Goal: Transaction & Acquisition: Purchase product/service

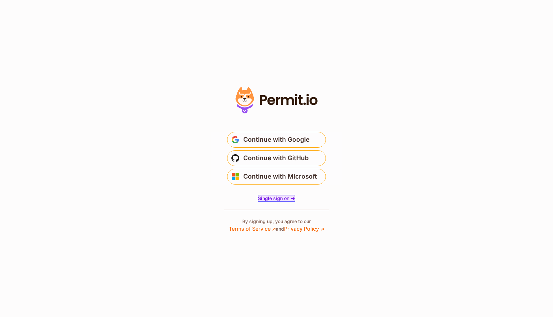
click at [276, 199] on span "Single sign on ->" at bounding box center [276, 198] width 37 height 6
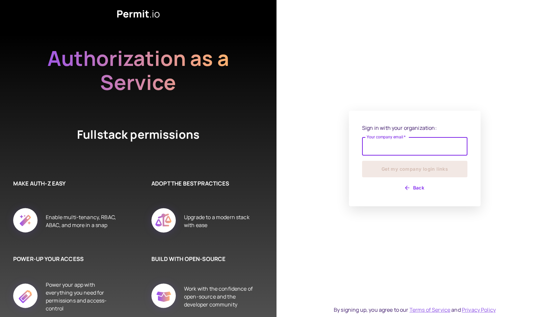
click at [419, 187] on button "Back" at bounding box center [414, 187] width 105 height 11
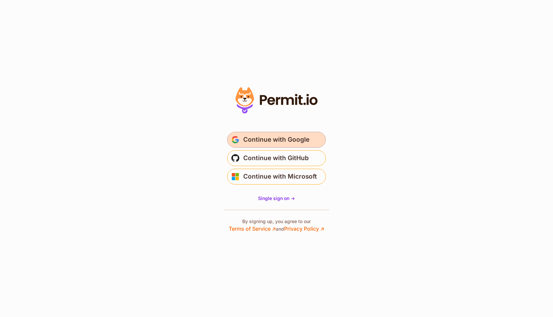
click at [270, 137] on span "Continue with Google" at bounding box center [276, 139] width 66 height 11
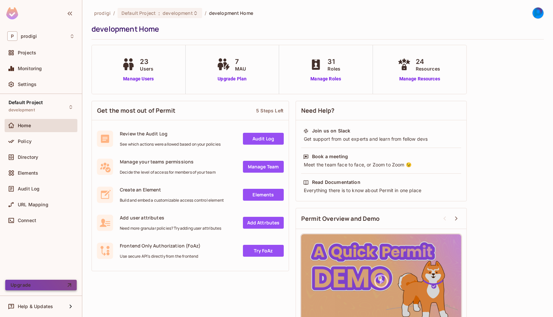
click at [67, 286] on icon "button" at bounding box center [69, 284] width 7 height 7
click at [58, 38] on div "P prodigi" at bounding box center [40, 36] width 67 height 10
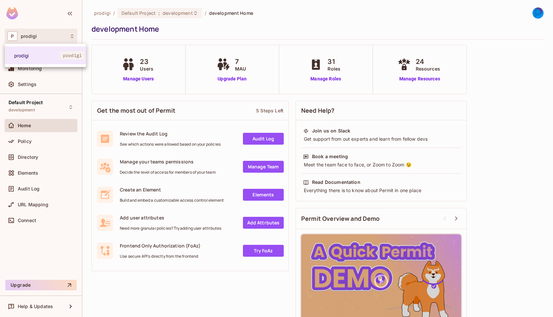
click at [199, 30] on div at bounding box center [276, 158] width 553 height 317
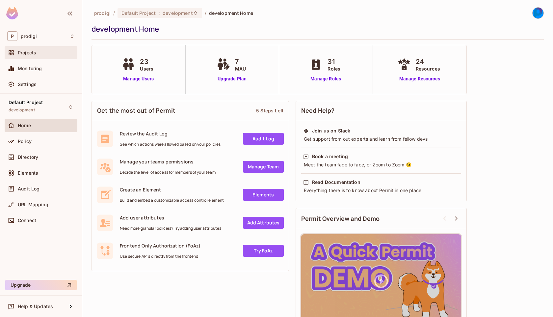
click at [41, 57] on div "Projects" at bounding box center [41, 52] width 73 height 13
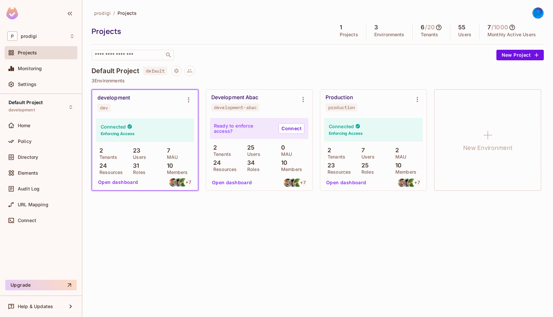
click at [513, 27] on icon at bounding box center [512, 27] width 7 height 7
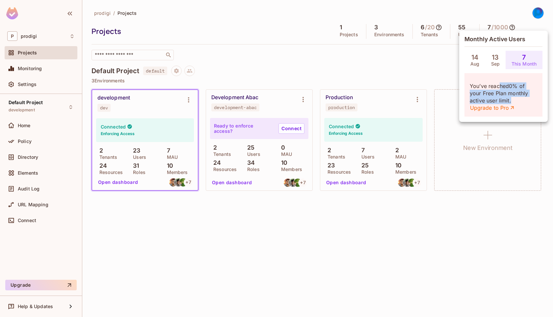
drag, startPoint x: 499, startPoint y: 86, endPoint x: 512, endPoint y: 100, distance: 19.6
click at [512, 100] on p "You’ve reached 0 % of your Free Plan monthly active user limit. Upgrade to Pro" at bounding box center [503, 96] width 67 height 29
click at [331, 64] on div at bounding box center [276, 158] width 553 height 317
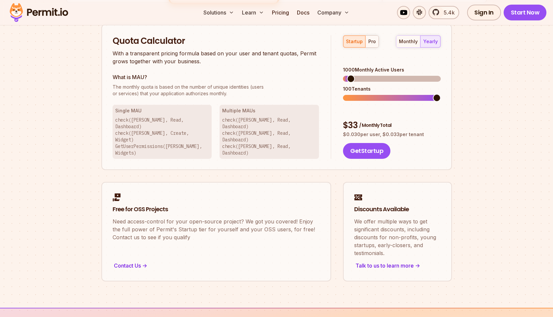
scroll to position [429, 0]
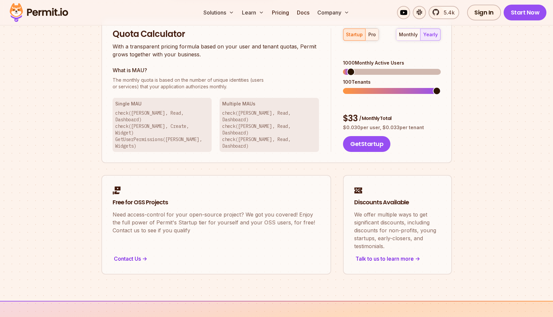
click at [372, 35] on div "pro" at bounding box center [372, 34] width 8 height 7
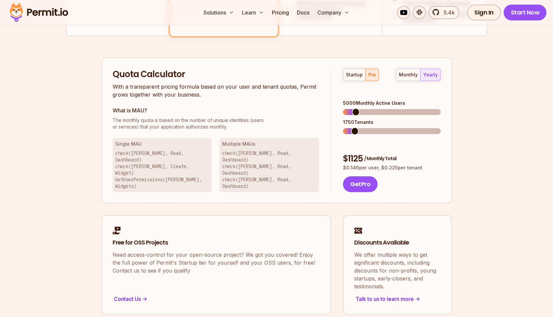
scroll to position [387, 0]
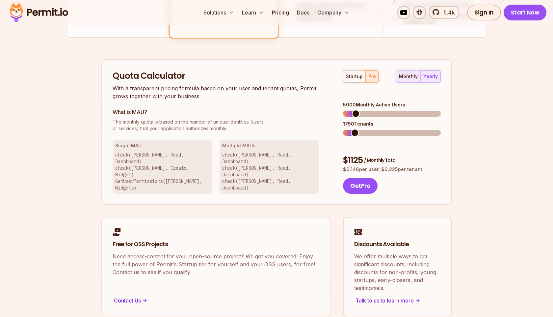
click at [412, 75] on div "monthly" at bounding box center [408, 76] width 19 height 7
click at [325, 102] on div "Quota Calculator With a transparent pricing formula based on your user and tena…" at bounding box center [276, 132] width 351 height 146
click at [344, 129] on span at bounding box center [348, 133] width 8 height 8
click at [343, 129] on span at bounding box center [347, 133] width 8 height 8
click at [343, 110] on span at bounding box center [347, 114] width 8 height 8
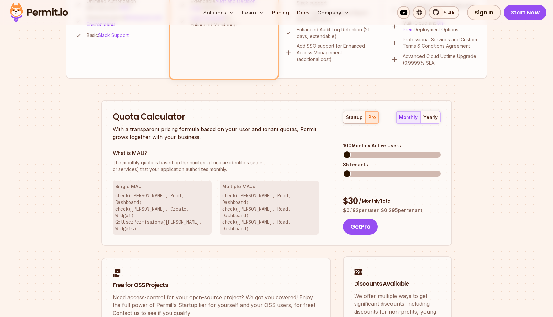
scroll to position [356, 0]
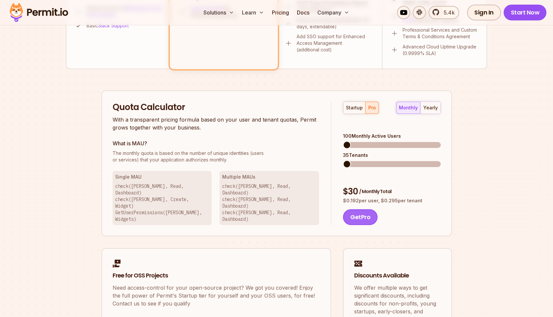
click at [362, 209] on button "Get Pro" at bounding box center [360, 217] width 35 height 16
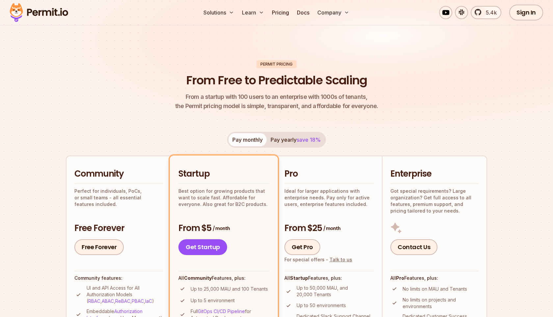
scroll to position [0, 0]
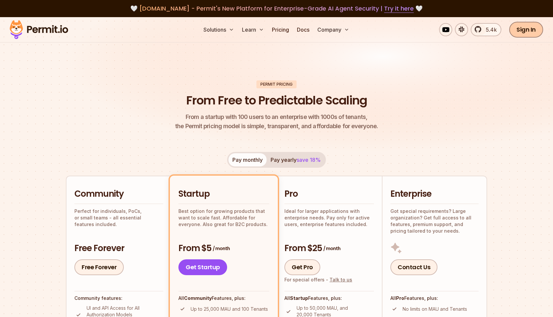
click at [532, 32] on link "Sign In" at bounding box center [526, 30] width 34 height 16
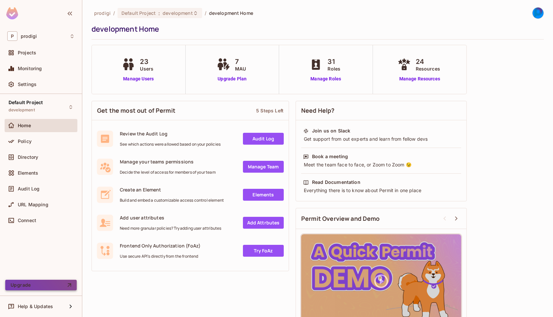
click at [48, 286] on button "Upgrade" at bounding box center [40, 284] width 71 height 11
click at [541, 16] on img at bounding box center [538, 13] width 11 height 11
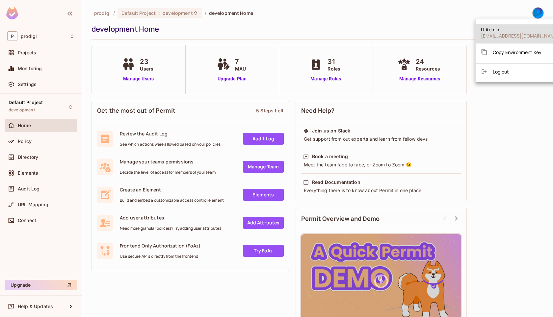
click at [406, 19] on div at bounding box center [276, 158] width 553 height 317
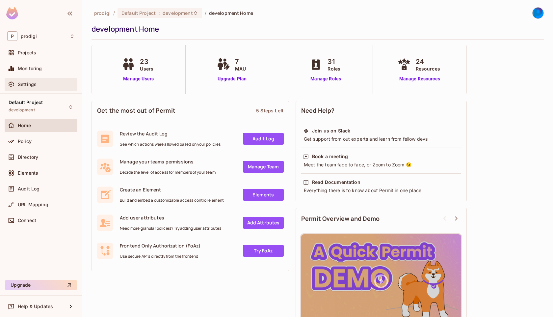
click at [26, 83] on span "Settings" at bounding box center [27, 84] width 19 height 5
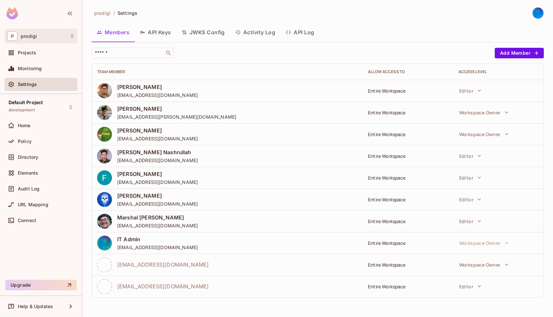
click at [49, 39] on div "P prodigi" at bounding box center [40, 36] width 67 height 10
click at [447, 23] on div at bounding box center [276, 158] width 553 height 317
click at [537, 12] on img at bounding box center [538, 13] width 11 height 11
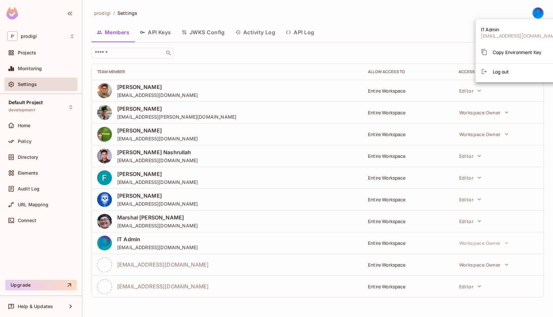
click at [407, 18] on div at bounding box center [276, 158] width 553 height 317
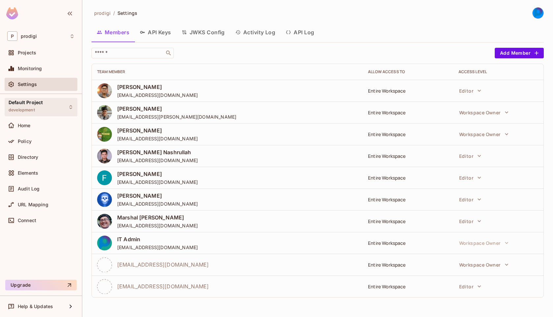
click at [51, 104] on div "Default Project development" at bounding box center [41, 107] width 73 height 18
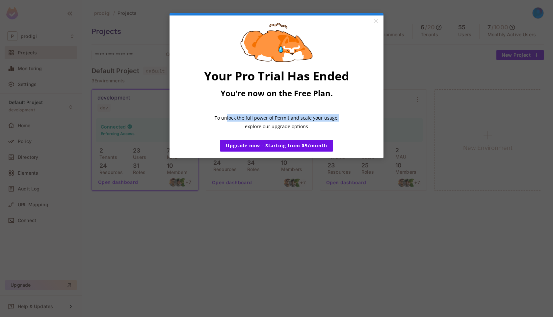
drag, startPoint x: 229, startPoint y: 119, endPoint x: 310, endPoint y: 134, distance: 82.9
click at [311, 131] on div "Your Pro Trial Has Ended You’re now on the Free Plan. ​ To unlock the full powe…" at bounding box center [276, 96] width 178 height 69
click at [296, 106] on p "​" at bounding box center [276, 105] width 178 height 7
drag, startPoint x: 247, startPoint y: 123, endPoint x: 283, endPoint y: 129, distance: 37.0
click at [283, 126] on div "Your Pro Trial Has Ended You’re now on the Free Plan. ​ To unlock the full powe…" at bounding box center [276, 97] width 178 height 58
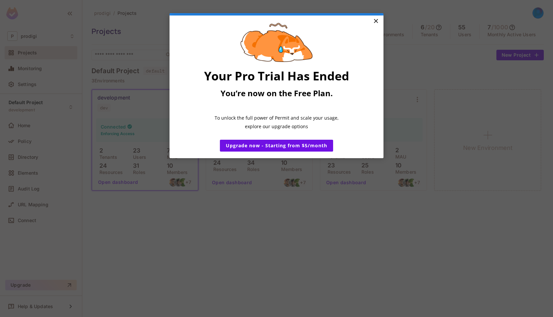
click at [378, 22] on link "×" at bounding box center [376, 21] width 12 height 12
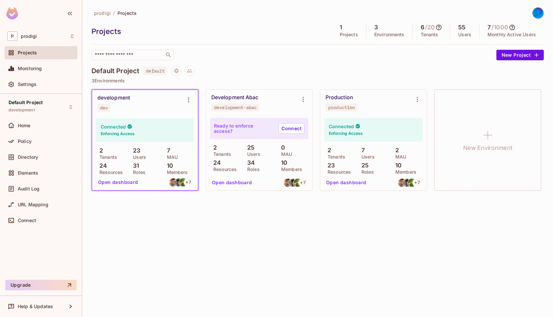
click at [278, 270] on div "prodigi / Projects Projects 1 Projects 3 Environments 6 / 20 Tenants 55 Users 7…" at bounding box center [317, 158] width 471 height 317
click at [43, 281] on button "Upgrade" at bounding box center [40, 284] width 71 height 11
click at [46, 33] on div "P prodigi" at bounding box center [40, 36] width 67 height 10
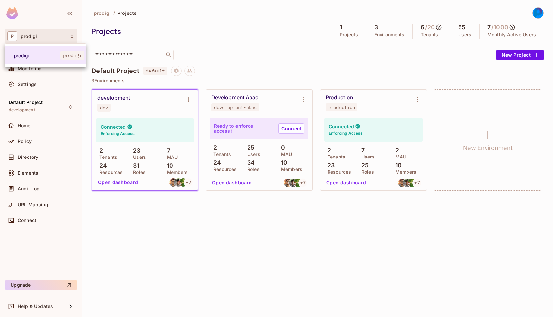
click at [145, 30] on div at bounding box center [276, 158] width 553 height 317
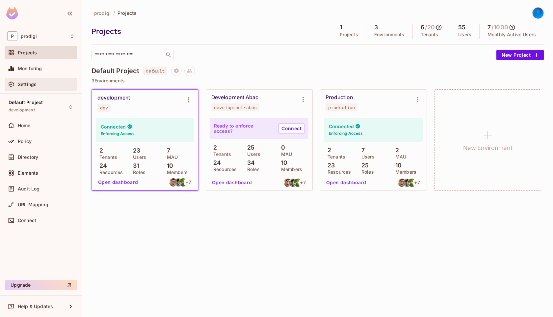
click at [32, 88] on div "Settings" at bounding box center [40, 84] width 67 height 8
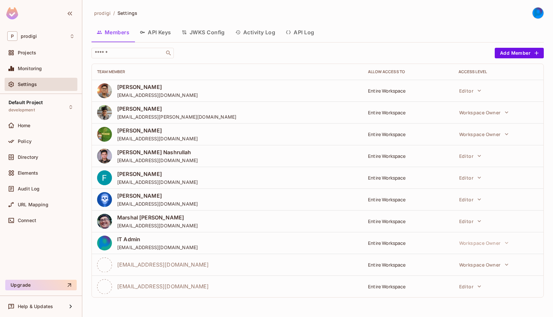
click at [540, 17] on img at bounding box center [538, 13] width 11 height 11
click at [373, 28] on div at bounding box center [276, 158] width 553 height 317
click at [45, 188] on div "Audit Log" at bounding box center [46, 188] width 57 height 5
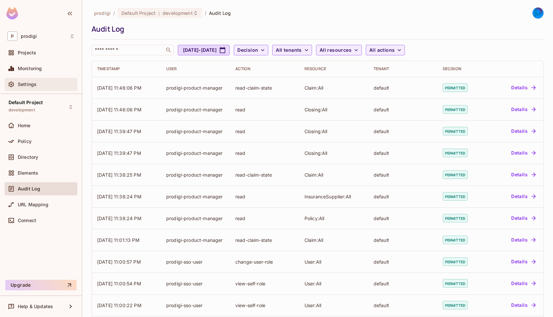
click at [47, 83] on div "Settings" at bounding box center [46, 84] width 57 height 5
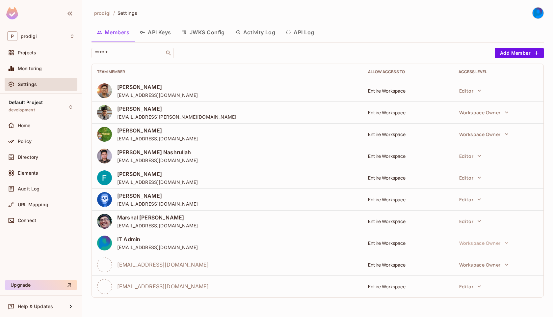
click at [540, 13] on img at bounding box center [538, 13] width 11 height 11
click at [495, 74] on span "Log out" at bounding box center [501, 71] width 16 height 6
click at [155, 6] on div "prodigi / Settings Members API Keys JWKS Config Activity Log API Log ​ Add Memb…" at bounding box center [317, 158] width 471 height 317
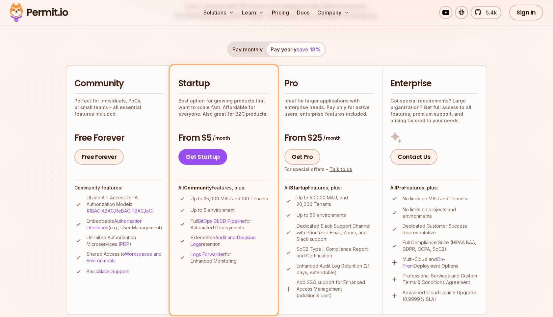
scroll to position [116, 0]
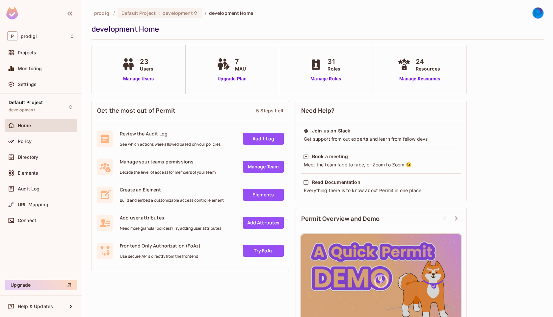
click at [227, 65] on icon at bounding box center [227, 67] width 4 height 7
click at [235, 78] on link "Upgrade Plan" at bounding box center [232, 78] width 34 height 7
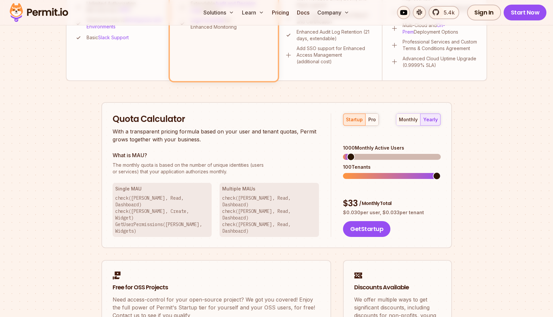
scroll to position [348, 0]
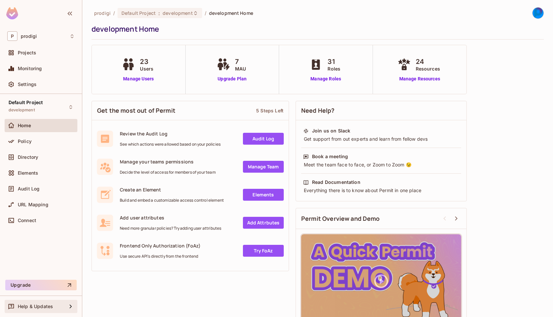
click at [53, 306] on div "Help & Updates" at bounding box center [42, 305] width 49 height 5
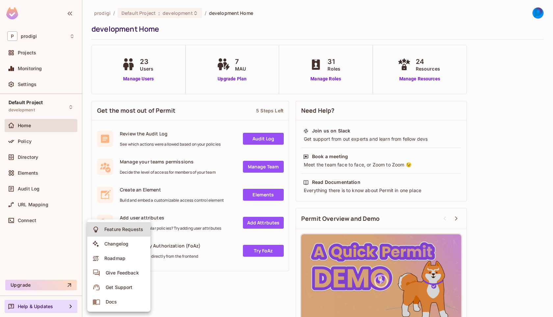
click at [57, 258] on div at bounding box center [276, 158] width 553 height 317
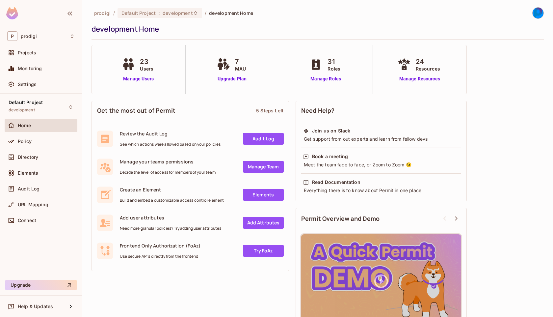
click at [267, 166] on link "Manage Team" at bounding box center [263, 167] width 41 height 12
click at [233, 78] on link "Upgrade Plan" at bounding box center [232, 78] width 34 height 7
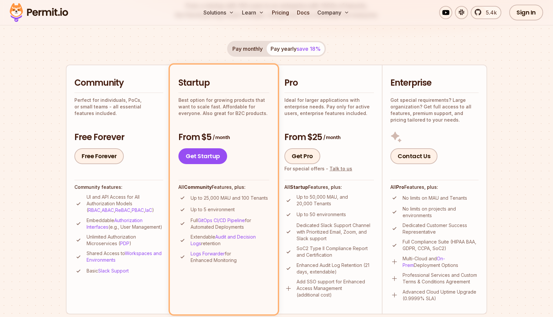
scroll to position [115, 0]
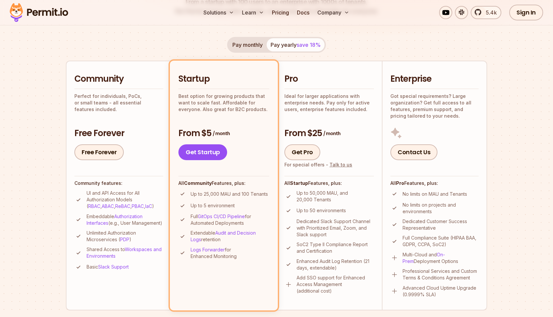
click at [342, 71] on li "Pro Ideal for larger applications with enterprise needs. Pay only for active us…" at bounding box center [328, 185] width 105 height 249
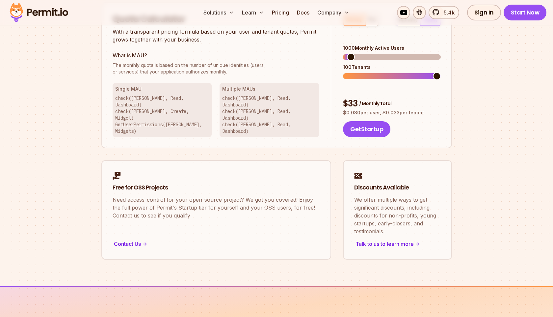
scroll to position [0, 0]
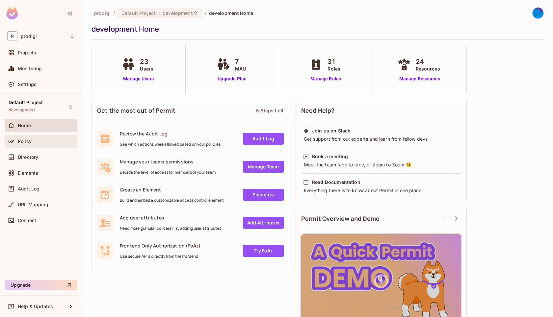
click at [35, 139] on div "Policy" at bounding box center [46, 141] width 57 height 5
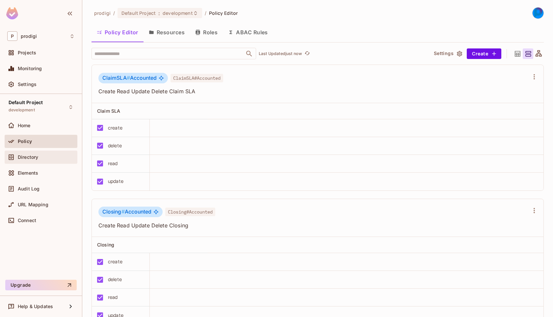
click at [33, 158] on span "Directory" at bounding box center [28, 156] width 20 height 5
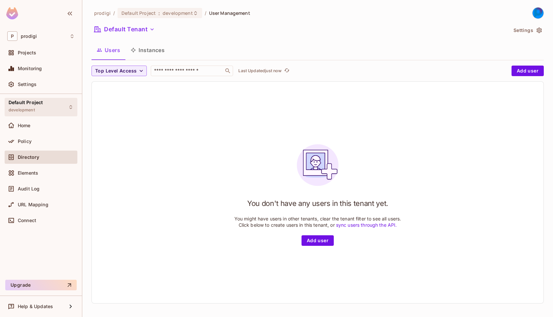
click at [42, 104] on span "Default Project" at bounding box center [26, 102] width 34 height 5
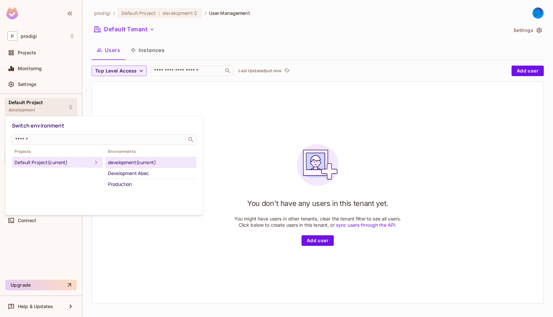
click at [42, 104] on div at bounding box center [276, 158] width 553 height 317
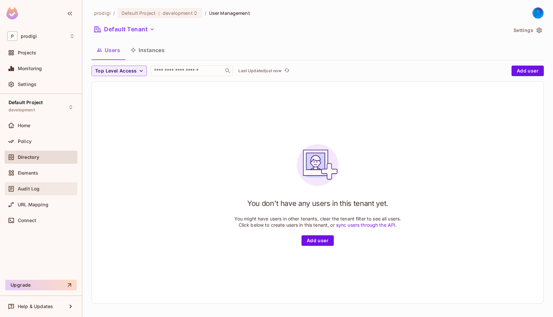
click at [45, 190] on div "Audit Log" at bounding box center [46, 188] width 57 height 5
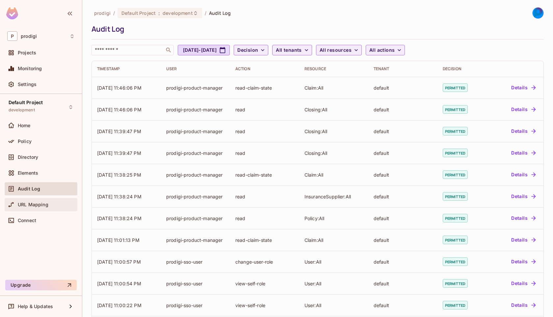
click at [44, 203] on span "URL Mapping" at bounding box center [33, 204] width 31 height 5
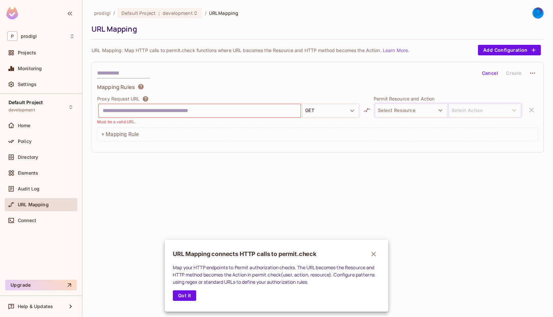
click at [42, 225] on div at bounding box center [276, 158] width 553 height 317
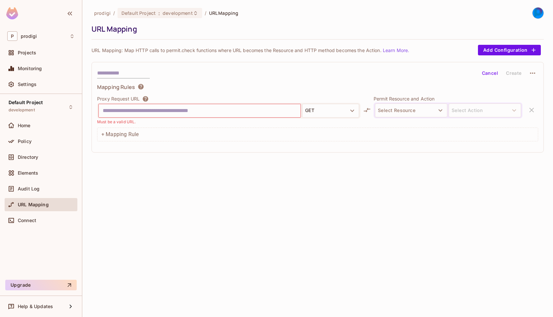
click at [42, 225] on div "Connect" at bounding box center [41, 220] width 73 height 13
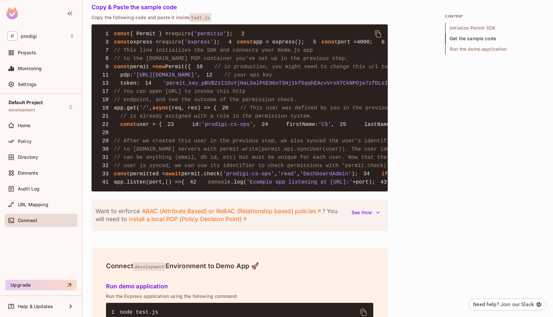
scroll to position [767, 0]
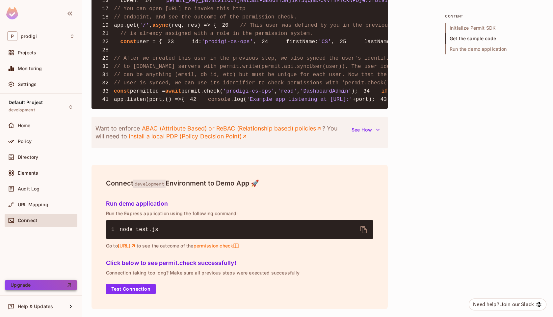
click at [33, 286] on button "Upgrade" at bounding box center [40, 284] width 71 height 11
click at [38, 53] on div "Projects" at bounding box center [46, 52] width 57 height 5
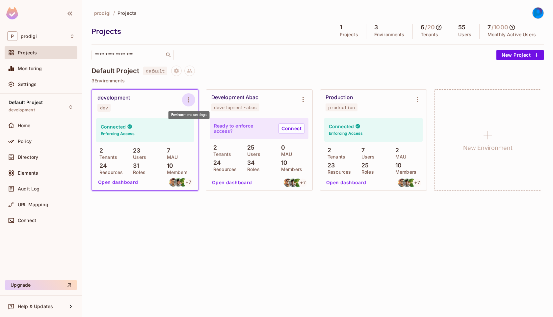
click at [191, 99] on icon "Environment settings" at bounding box center [189, 100] width 8 height 8
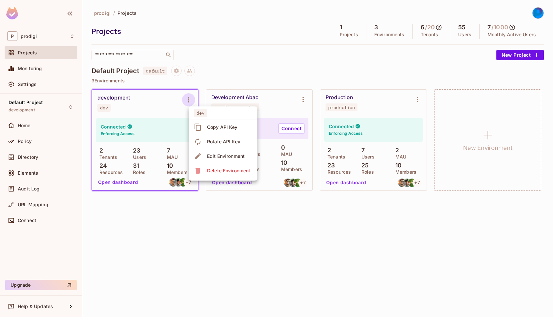
click at [229, 70] on div at bounding box center [276, 158] width 553 height 317
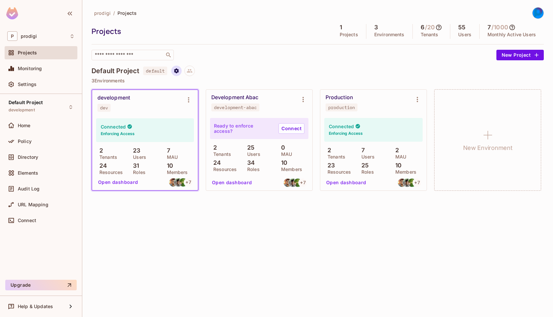
click at [176, 73] on icon "Project settings" at bounding box center [176, 71] width 6 height 6
click at [232, 65] on div at bounding box center [276, 158] width 553 height 317
click at [178, 71] on icon "Project settings" at bounding box center [176, 70] width 5 height 5
click at [176, 68] on icon "Project settings" at bounding box center [176, 71] width 6 height 6
click at [205, 97] on div "Edit Project" at bounding box center [209, 95] width 26 height 7
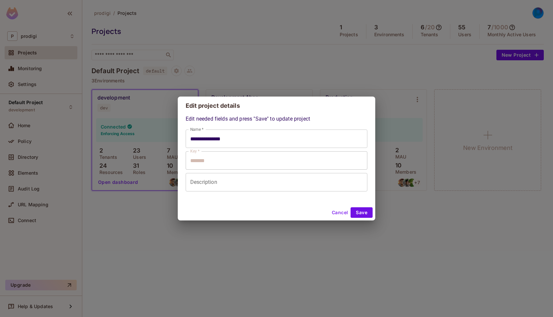
click at [338, 213] on button "Cancel" at bounding box center [339, 212] width 21 height 11
type input "**********"
type input "*******"
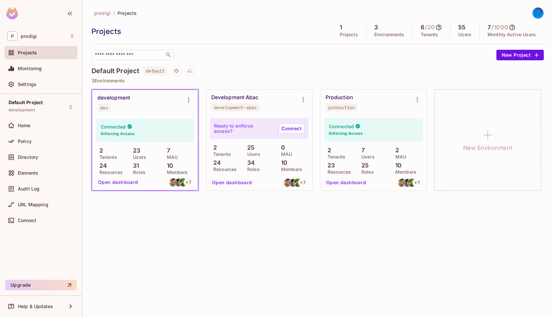
click at [515, 26] on icon at bounding box center [513, 28] width 6 height 6
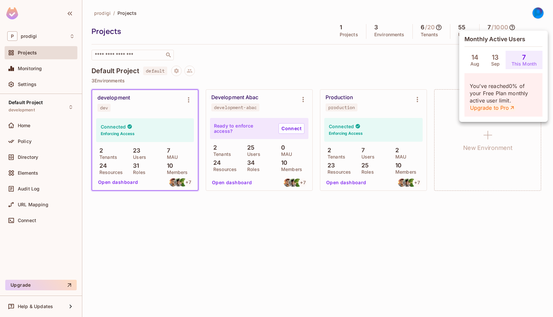
click at [500, 108] on link "Upgrade to Pro" at bounding box center [492, 107] width 45 height 7
click at [344, 60] on div at bounding box center [276, 158] width 553 height 317
